Goal: Navigation & Orientation: Go to known website

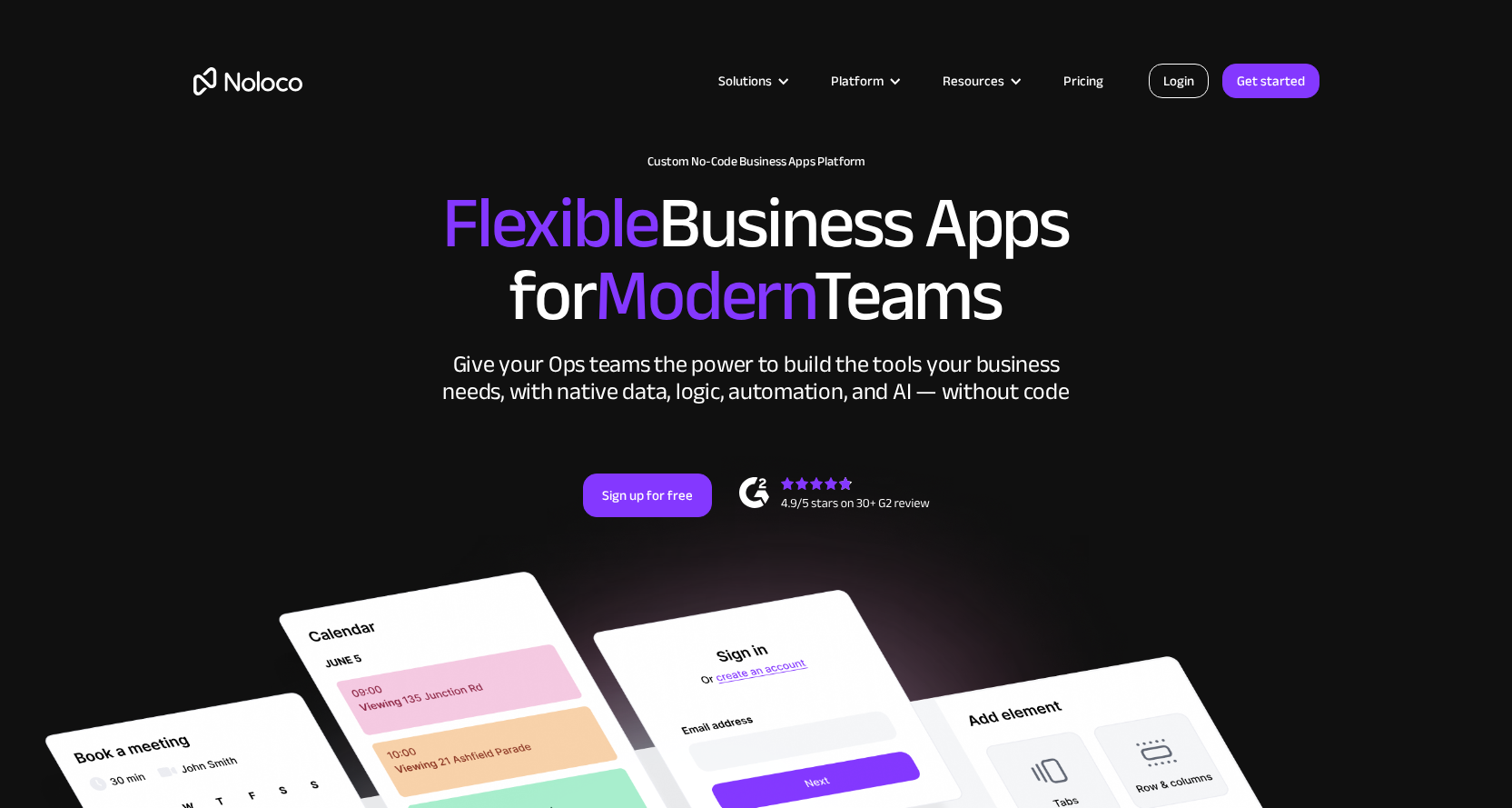
click at [1174, 86] on link "Login" at bounding box center [1178, 80] width 60 height 34
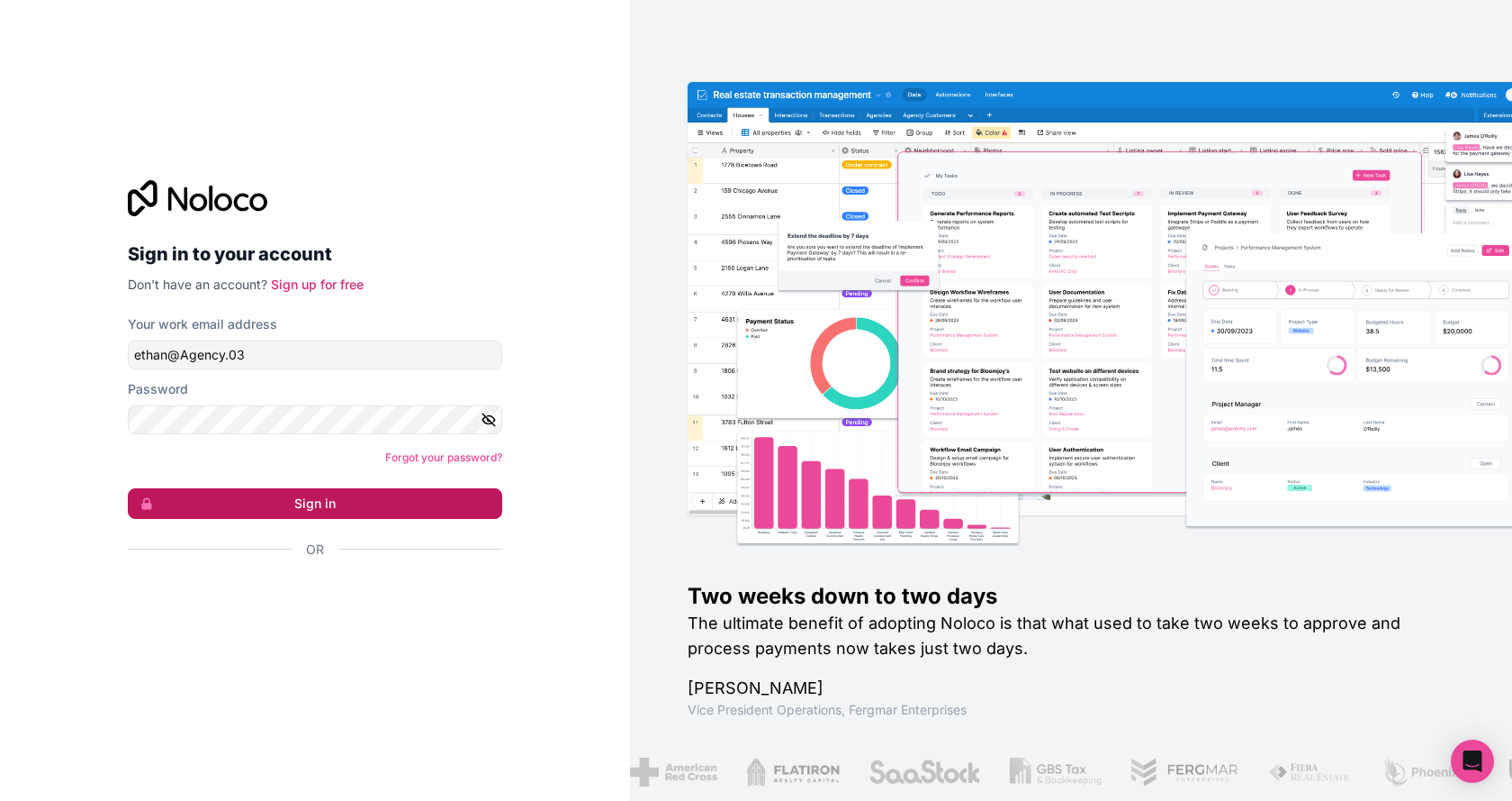
click at [299, 507] on button "Sign in" at bounding box center [315, 503] width 375 height 30
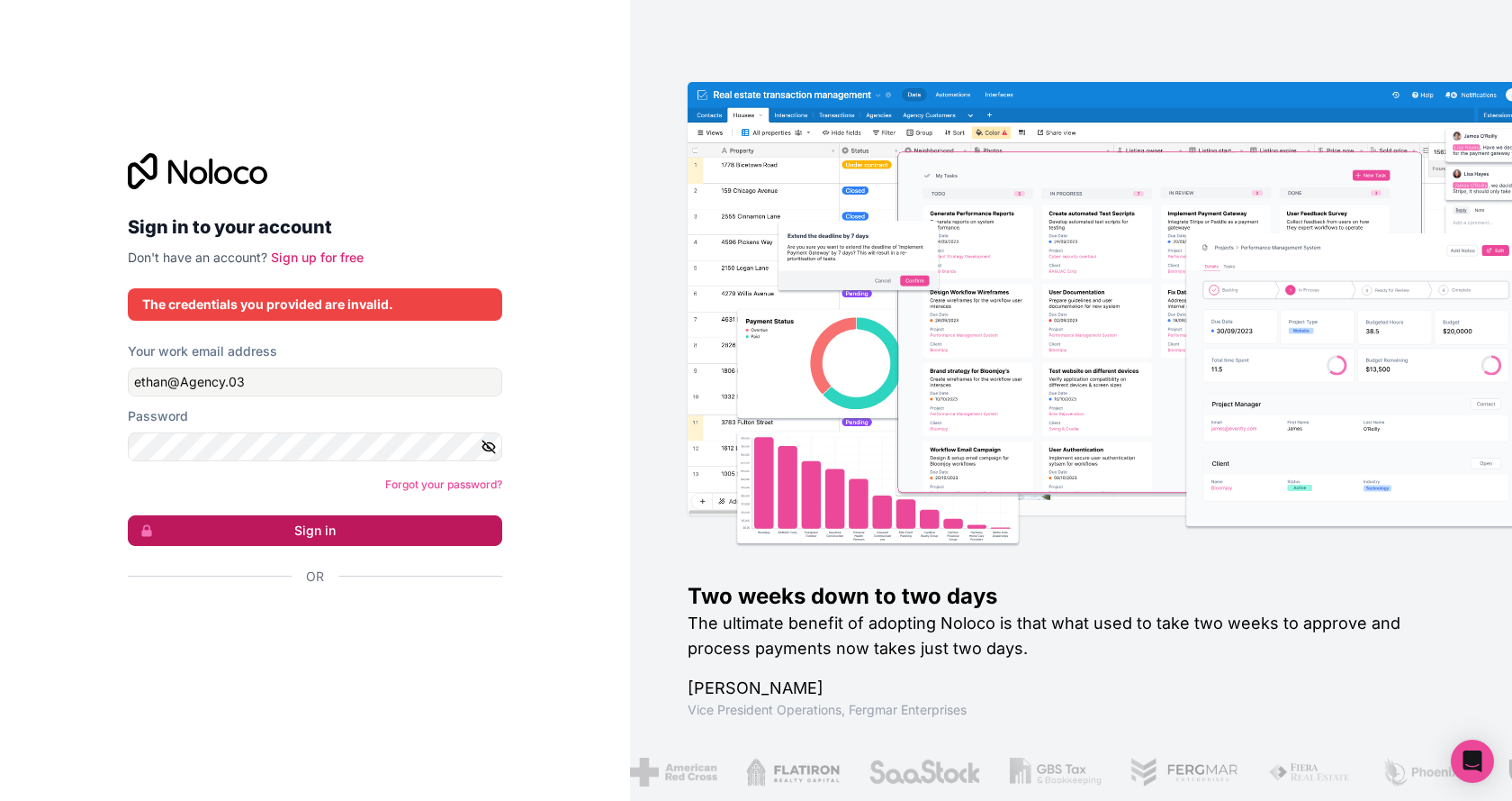
click at [371, 525] on button "Sign in" at bounding box center [315, 530] width 375 height 30
click at [491, 449] on icon "button" at bounding box center [489, 446] width 13 height 8
click at [367, 531] on button "Sign in" at bounding box center [315, 530] width 375 height 30
type input "ethan@finvestagency.com"
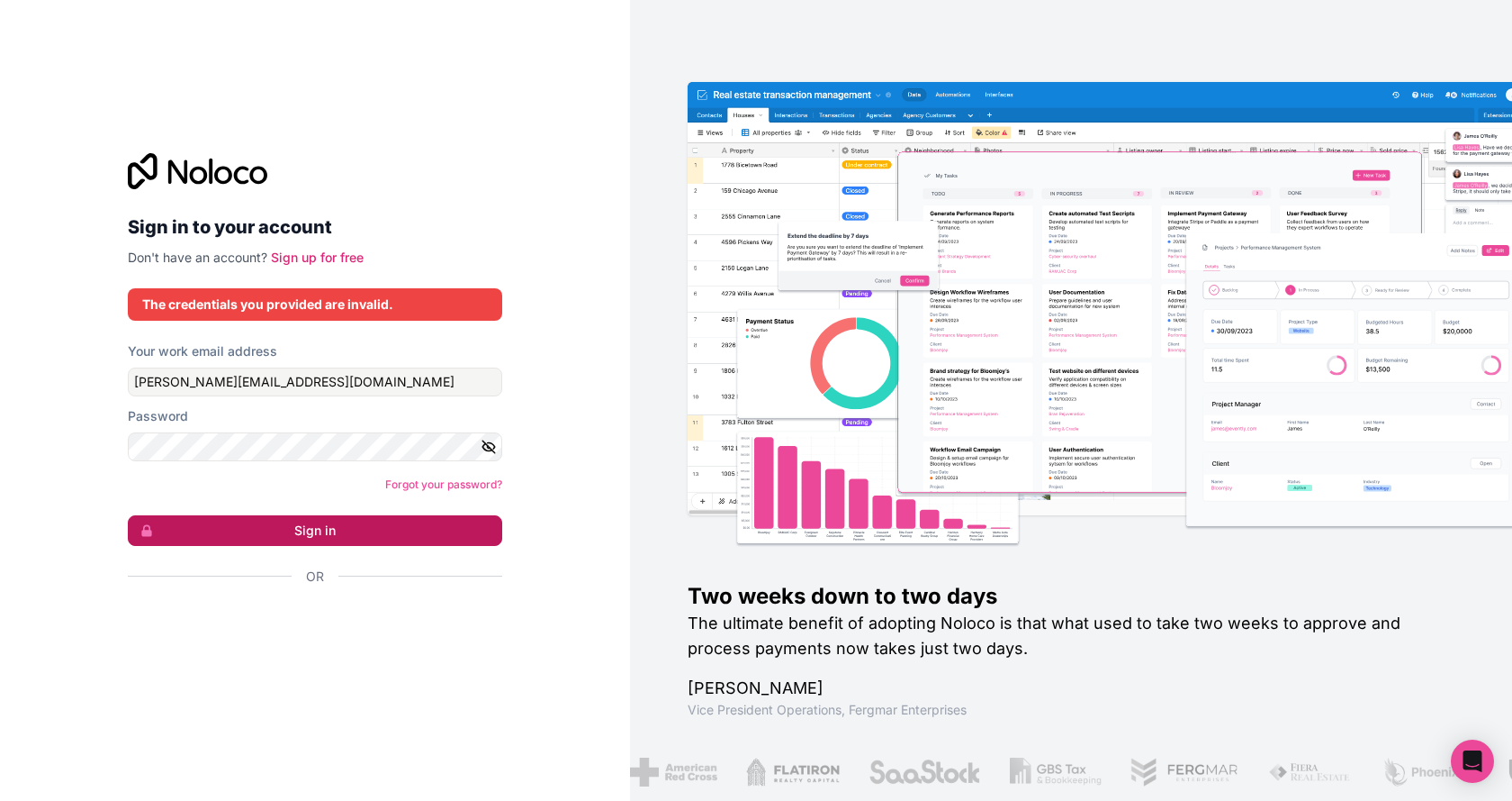
click at [308, 522] on button "Sign in" at bounding box center [315, 530] width 375 height 30
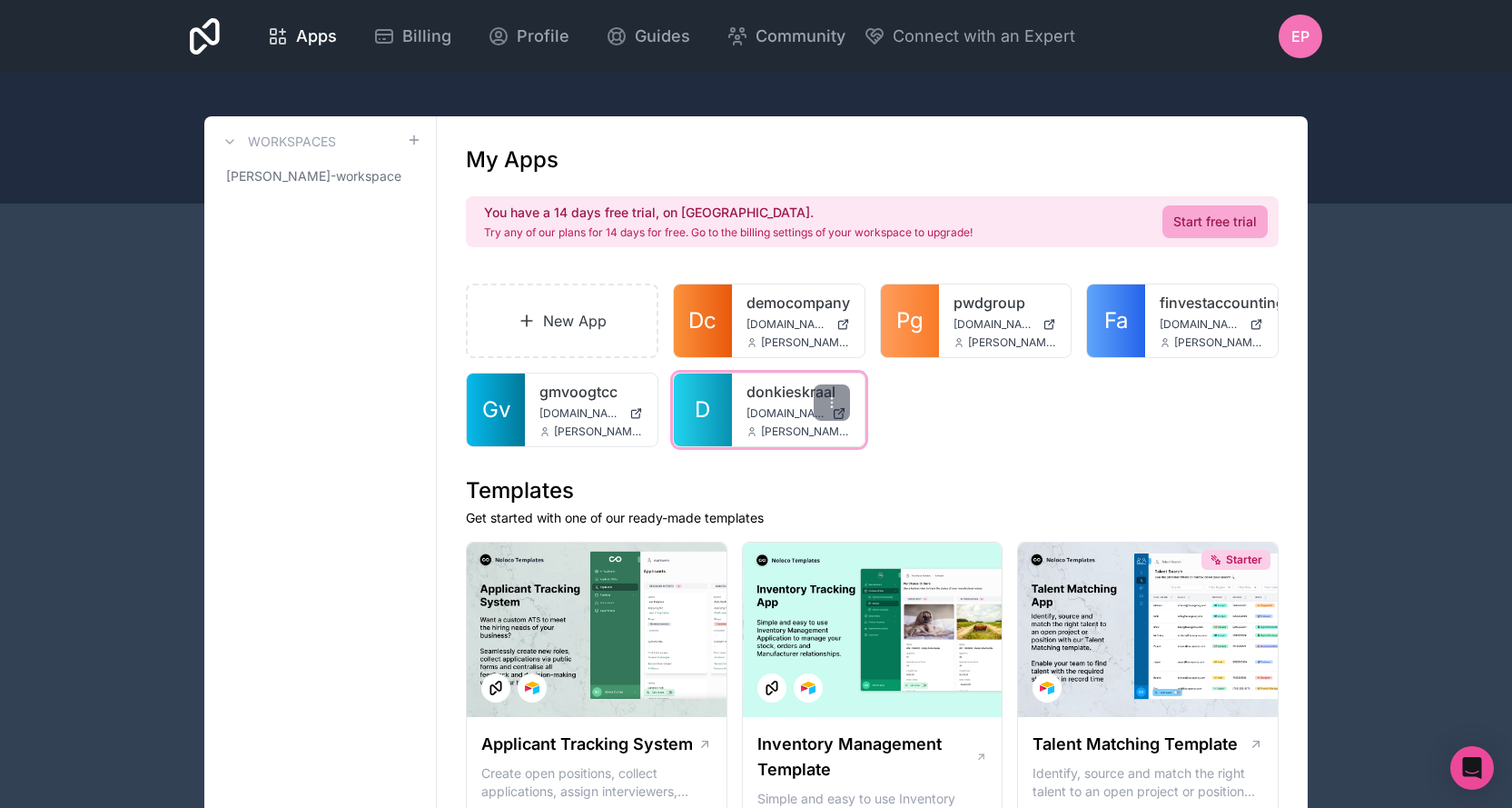
click at [770, 394] on link "donkieskraal" at bounding box center [797, 391] width 103 height 21
